Goal: Task Accomplishment & Management: Manage account settings

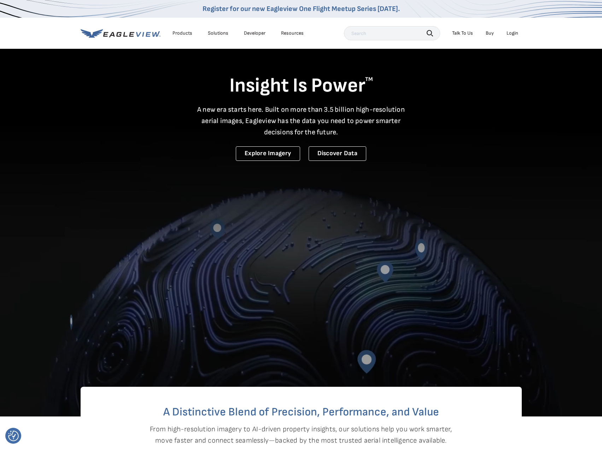
click at [513, 35] on div "Login" at bounding box center [513, 33] width 12 height 6
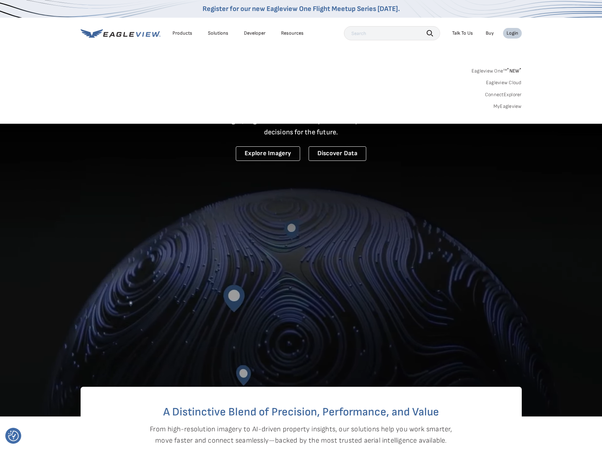
click at [513, 35] on div "Login" at bounding box center [513, 33] width 12 height 6
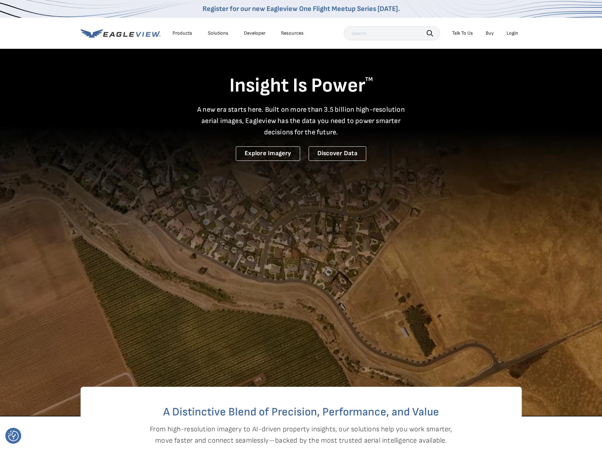
click at [513, 35] on div "Login" at bounding box center [513, 33] width 12 height 6
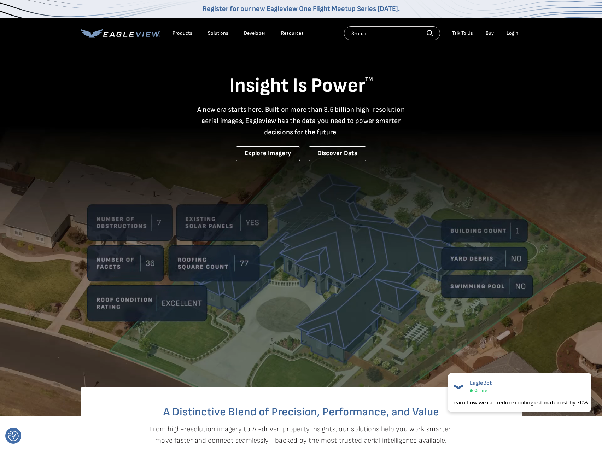
click at [514, 33] on div "Login" at bounding box center [513, 33] width 12 height 6
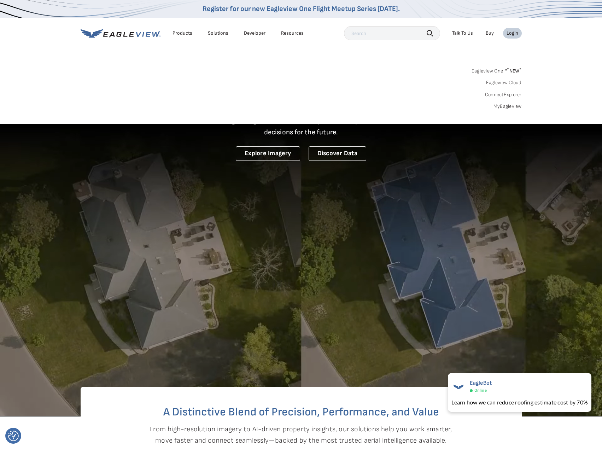
click at [508, 68] on sup "*" at bounding box center [508, 70] width 2 height 6
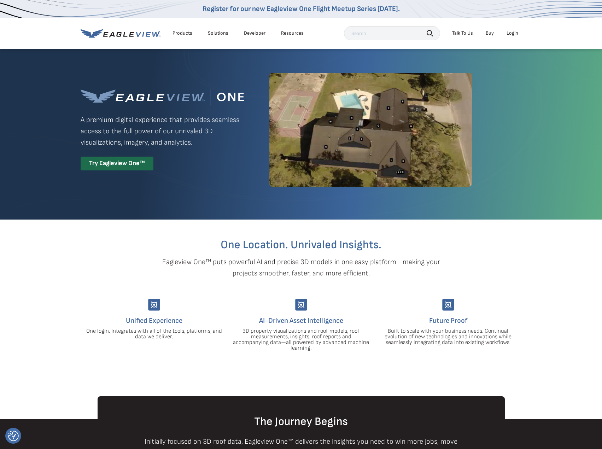
click at [509, 35] on div "Login" at bounding box center [513, 33] width 12 height 6
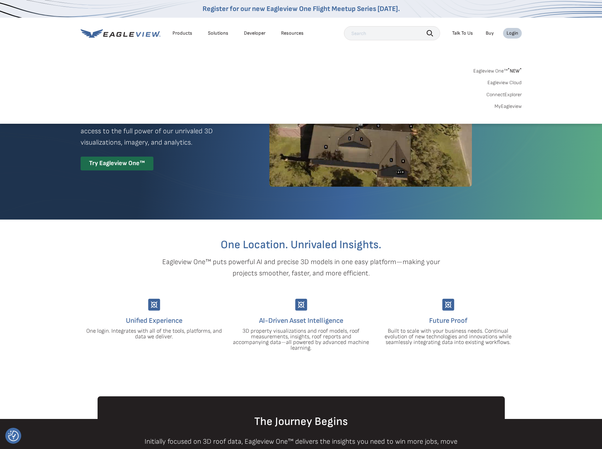
click at [507, 80] on link "Eagleview Cloud" at bounding box center [505, 83] width 34 height 6
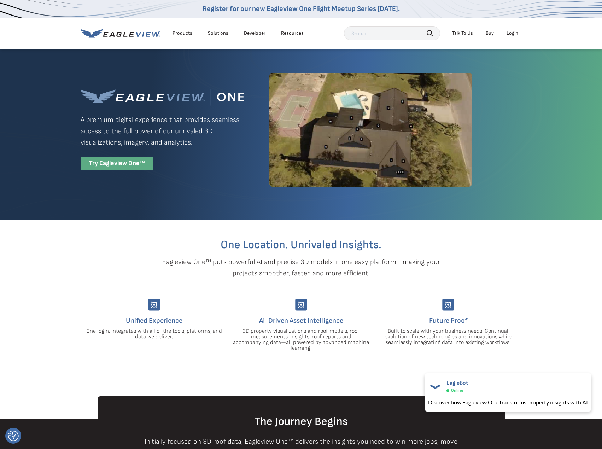
click at [126, 166] on div "Try Eagleview One™" at bounding box center [117, 164] width 73 height 14
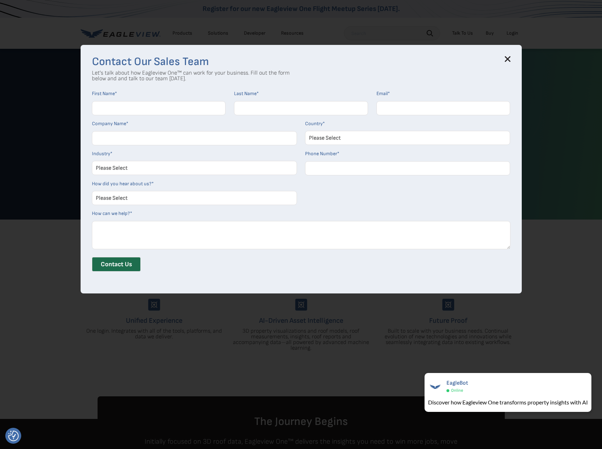
drag, startPoint x: 513, startPoint y: 60, endPoint x: 507, endPoint y: 38, distance: 22.6
click at [511, 60] on icon at bounding box center [508, 59] width 6 height 6
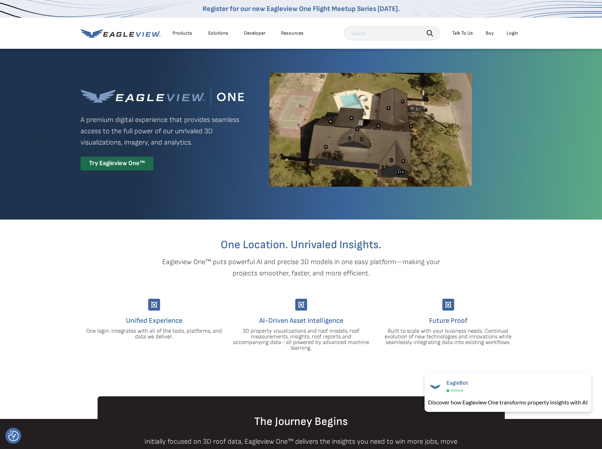
click at [507, 32] on div "Login" at bounding box center [513, 33] width 12 height 6
click at [511, 31] on div "Login" at bounding box center [513, 33] width 12 height 6
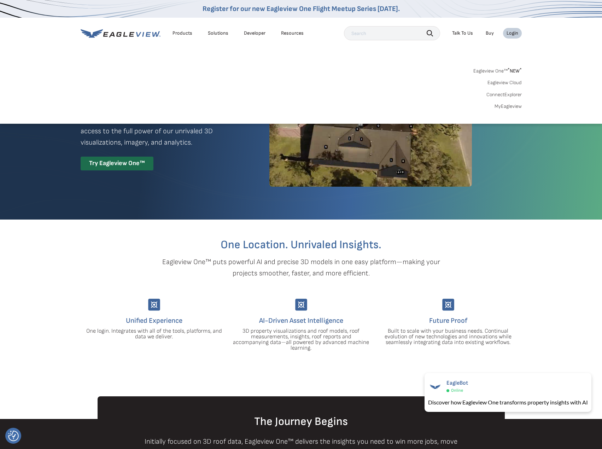
click at [512, 106] on link "MyEagleview" at bounding box center [508, 106] width 27 height 6
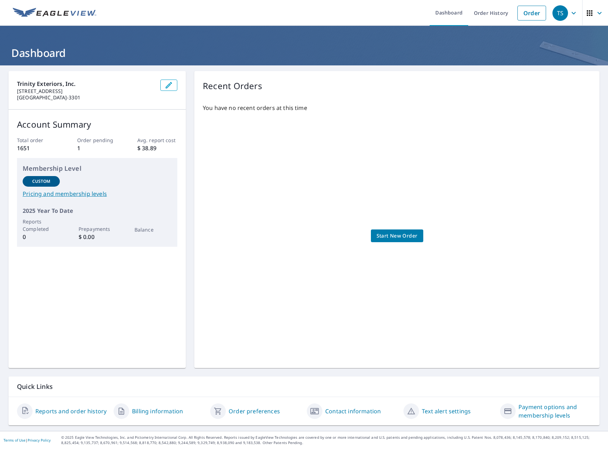
click at [361, 411] on link "Contact information" at bounding box center [353, 411] width 56 height 8
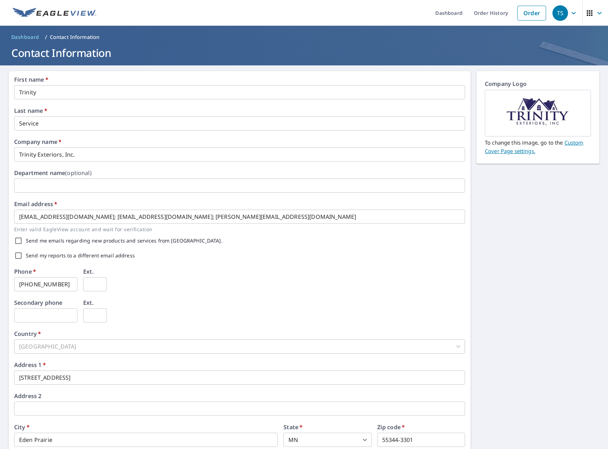
click at [552, 13] on div "TS" at bounding box center [560, 13] width 16 height 16
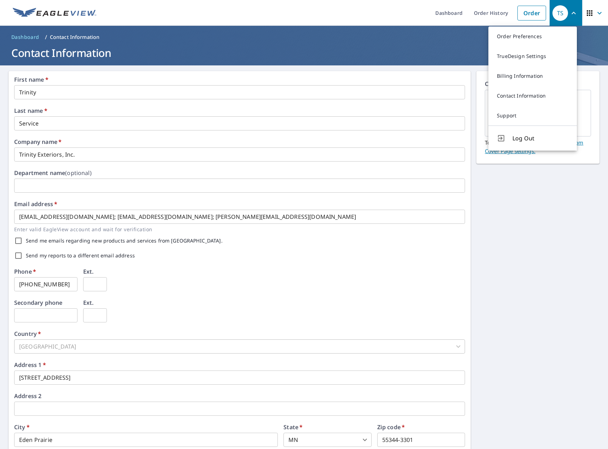
click at [507, 285] on div "First name   * Trinity ​ Last name   * Service ​ Company name   * Trinity Exter…" at bounding box center [304, 272] width 608 height 414
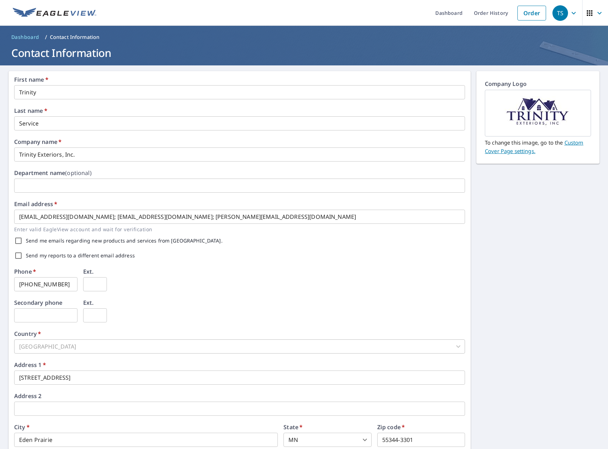
click at [326, 217] on input "[EMAIL_ADDRESS][DOMAIN_NAME]; [EMAIL_ADDRESS][DOMAIN_NAME]; [PERSON_NAME][EMAIL…" at bounding box center [239, 217] width 451 height 14
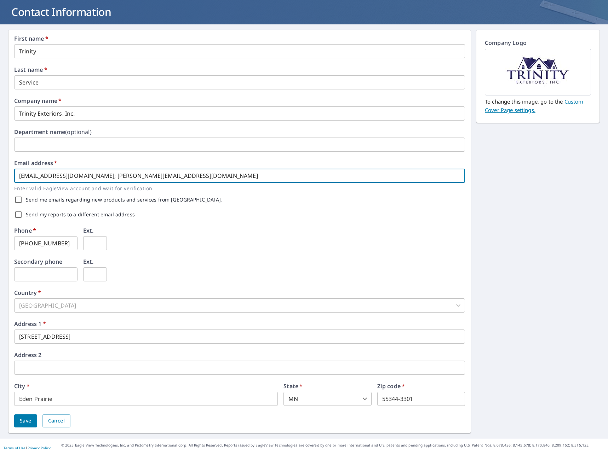
scroll to position [49, 0]
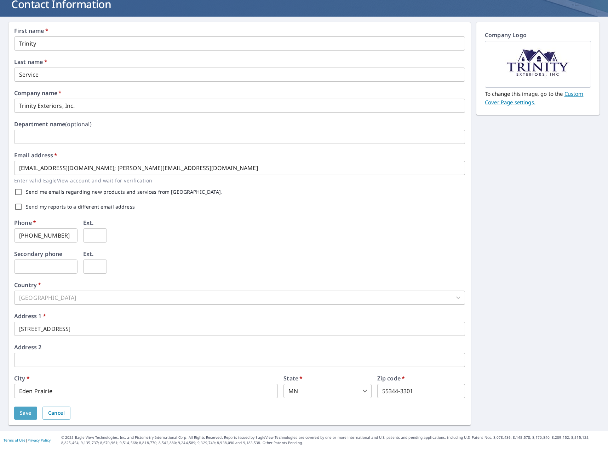
click at [19, 412] on button "Save" at bounding box center [25, 413] width 23 height 13
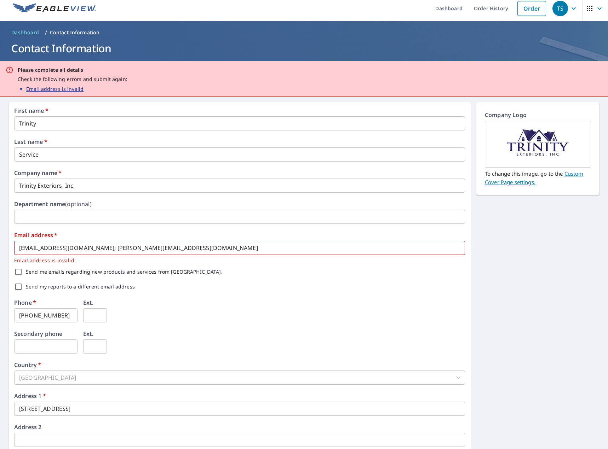
scroll to position [0, 0]
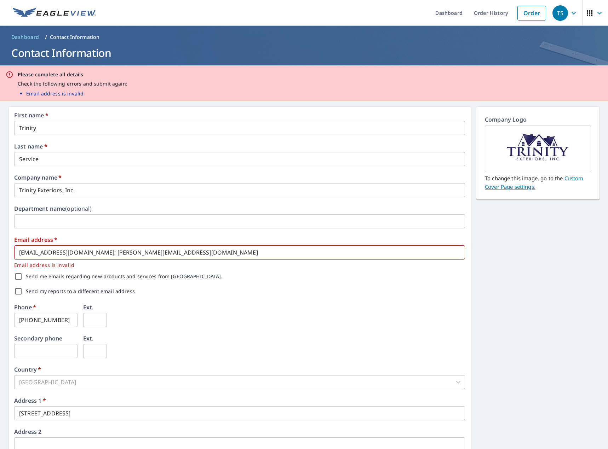
click at [62, 95] on p "Email address is invalid" at bounding box center [54, 93] width 57 height 7
click at [191, 254] on input "[EMAIL_ADDRESS][DOMAIN_NAME]; [PERSON_NAME][EMAIL_ADDRESS][DOMAIN_NAME]" at bounding box center [239, 252] width 451 height 14
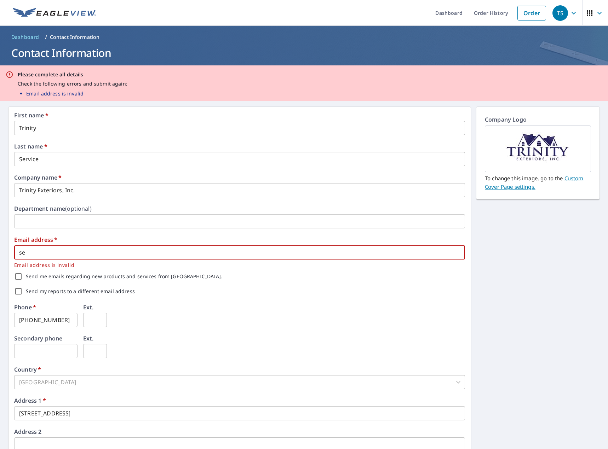
type input "s"
type input "[PERSON_NAME][EMAIL_ADDRESS][DOMAIN_NAME]"
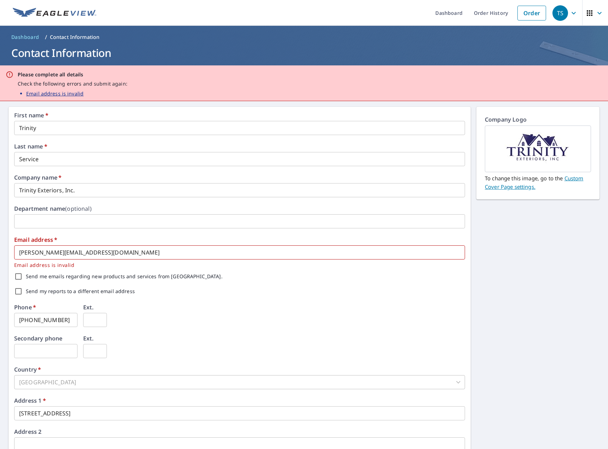
click at [163, 300] on div "First name   * Trinity ​ Last name   * Service ​ Company name   * Trinity Exter…" at bounding box center [239, 308] width 451 height 392
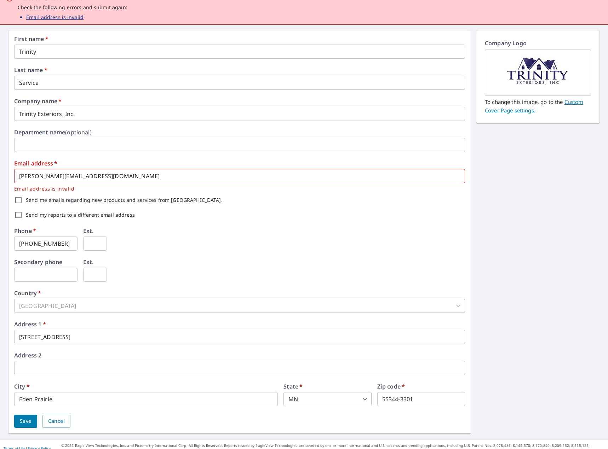
scroll to position [85, 0]
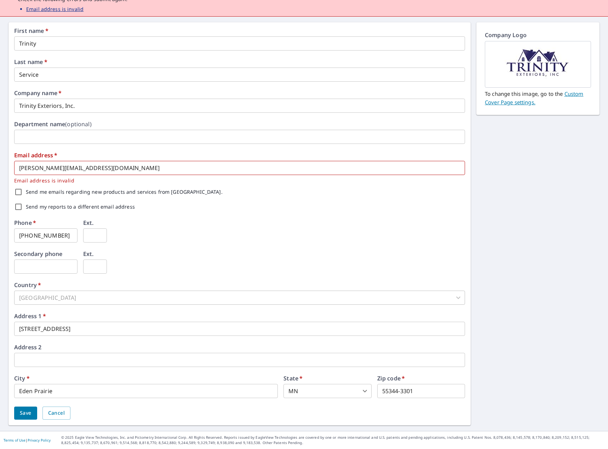
click at [32, 415] on button "Save" at bounding box center [25, 413] width 23 height 13
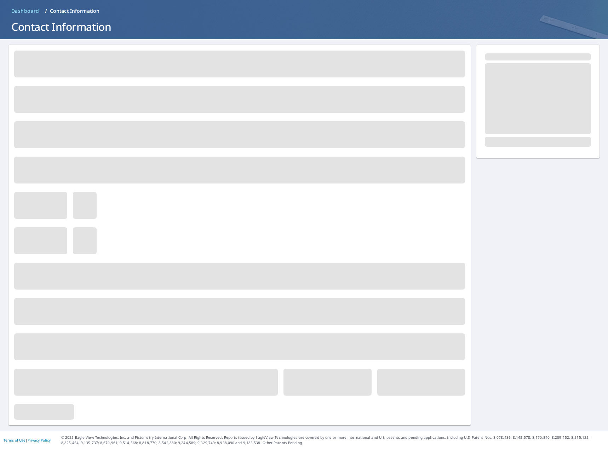
scroll to position [0, 0]
